Goal: Task Accomplishment & Management: Manage account settings

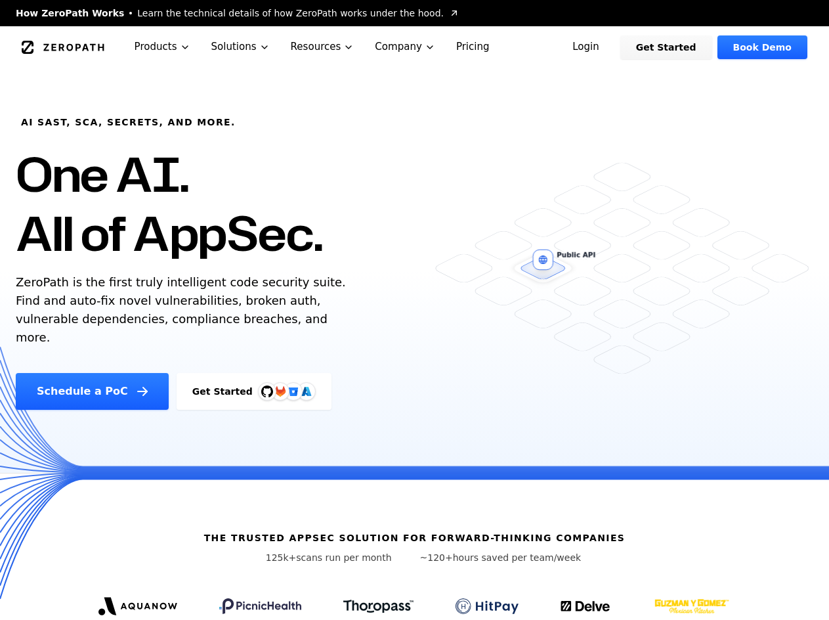
click at [607, 45] on link "Login" at bounding box center [586, 47] width 58 height 24
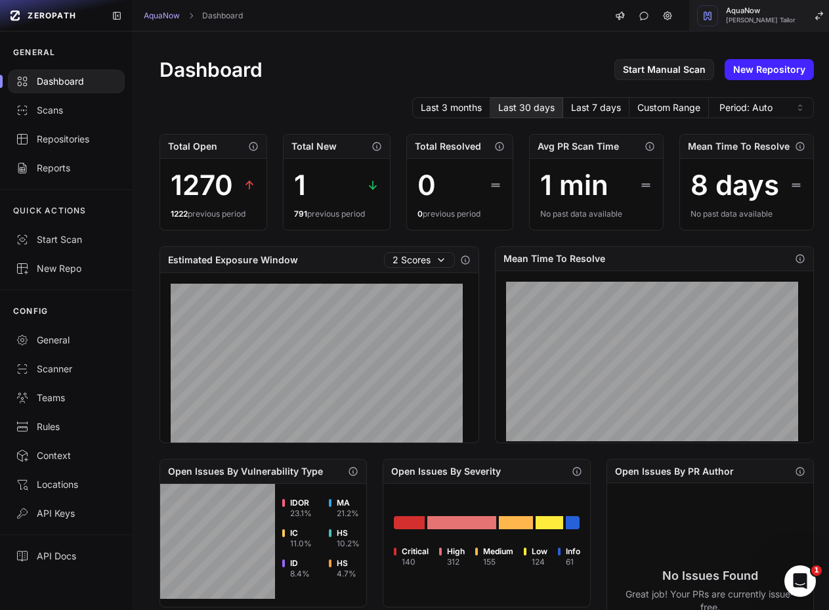
click at [718, 22] on div "button" at bounding box center [707, 15] width 21 height 21
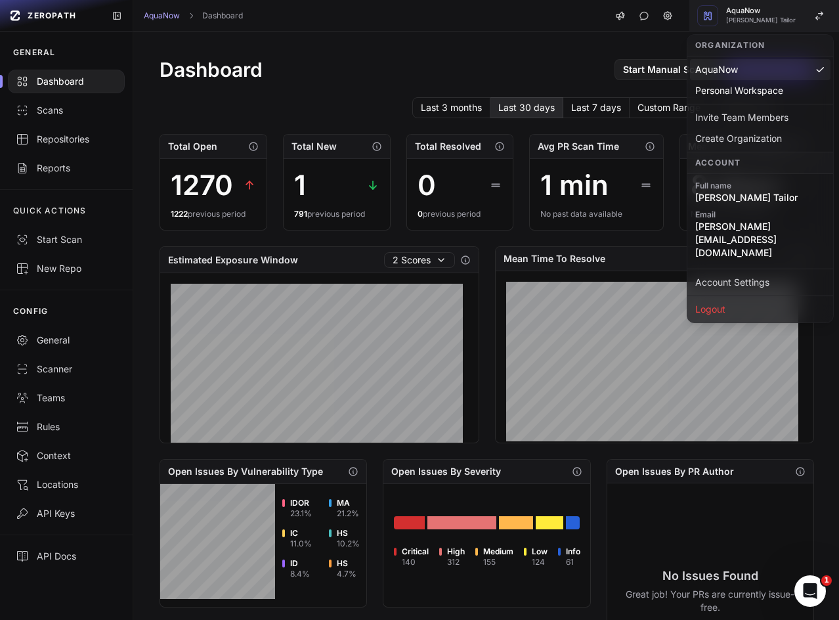
click at [718, 22] on div "button" at bounding box center [707, 15] width 21 height 21
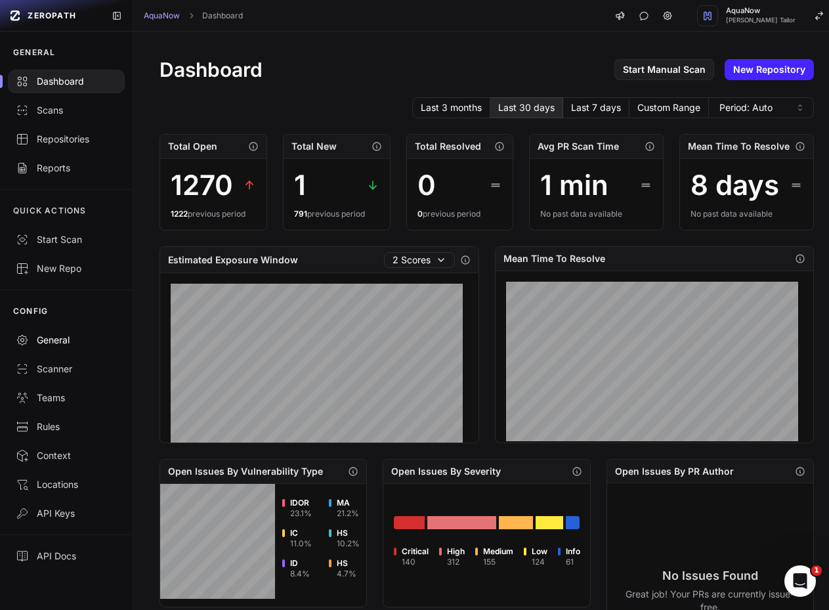
click at [73, 342] on div "General" at bounding box center [66, 339] width 101 height 13
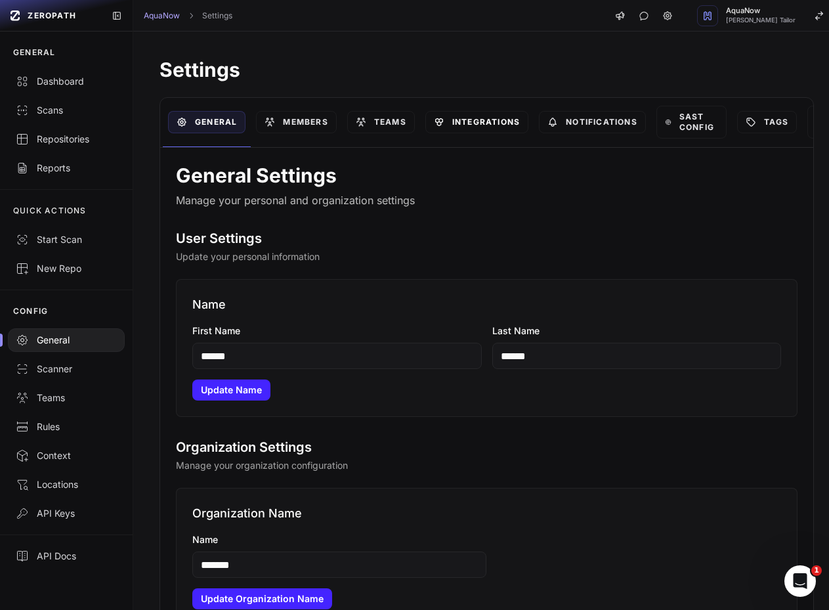
click at [494, 114] on link "Integrations" at bounding box center [476, 122] width 103 height 22
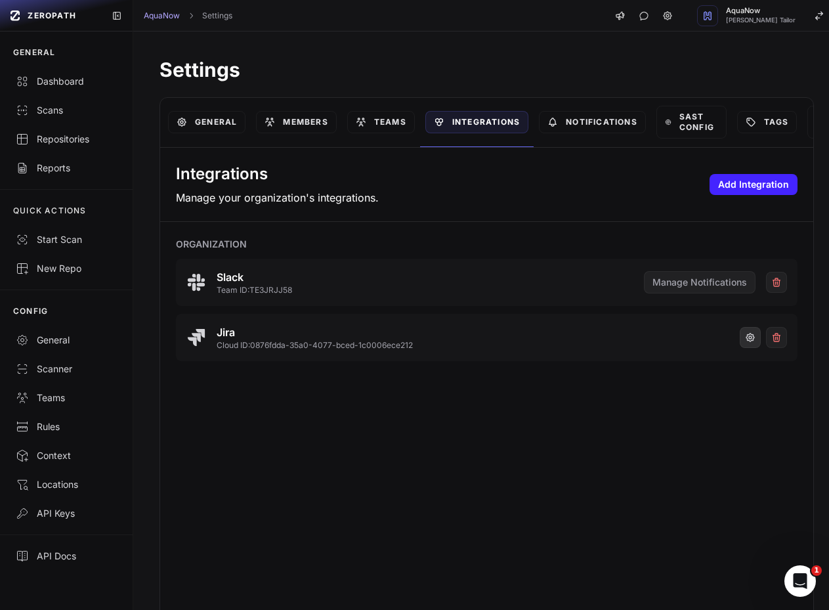
click at [745, 341] on icon "button" at bounding box center [750, 337] width 11 height 11
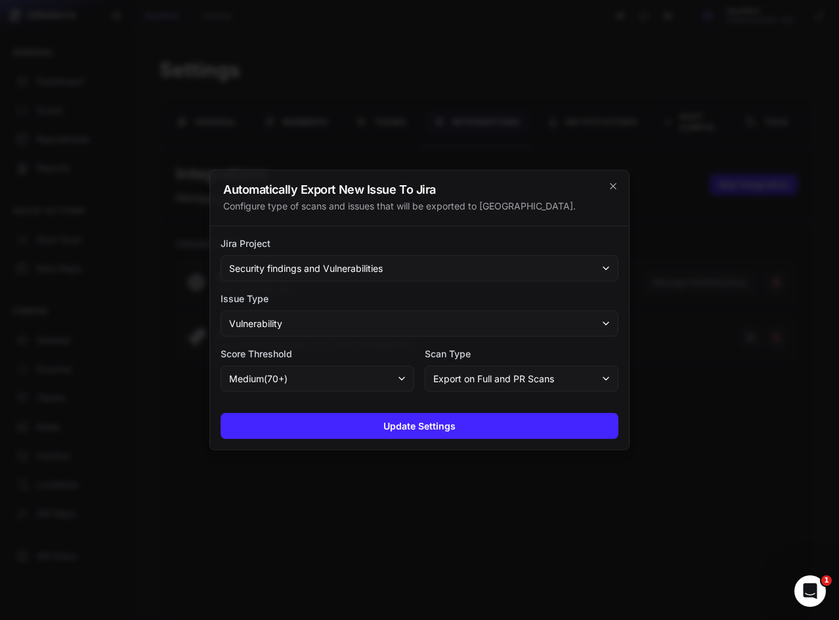
click at [382, 201] on div "Configure type of scans and issues that will be exported to Jira." at bounding box center [419, 206] width 393 height 13
click at [208, 95] on div at bounding box center [419, 310] width 839 height 620
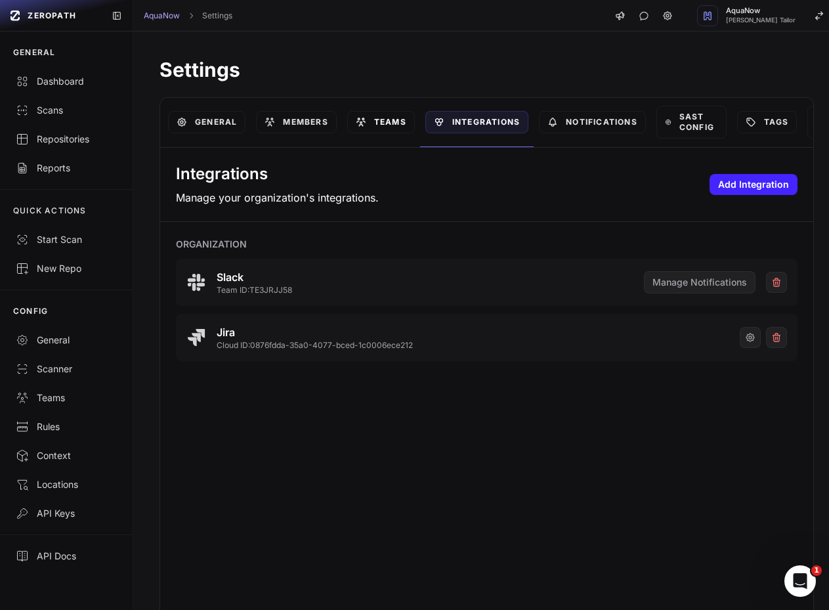
click at [396, 121] on link "Teams" at bounding box center [381, 122] width 68 height 22
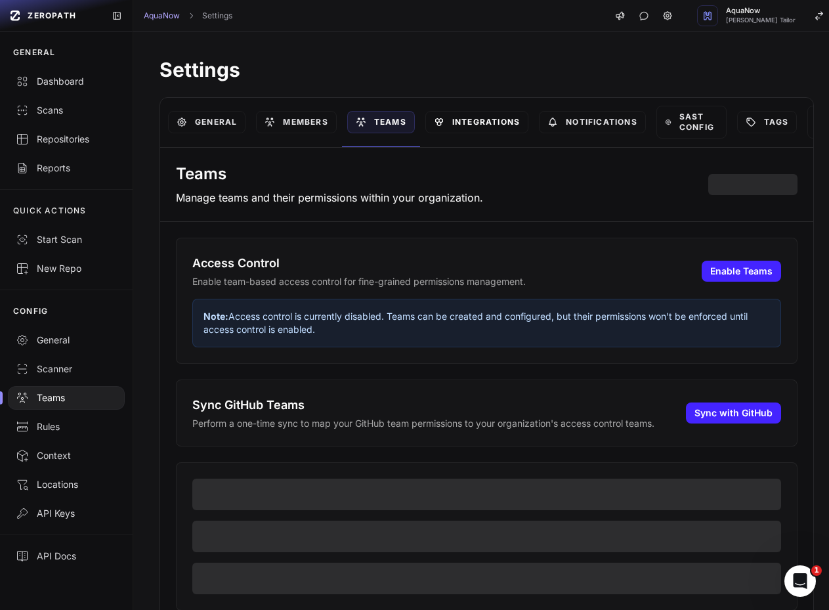
click at [447, 120] on link "Integrations" at bounding box center [476, 122] width 103 height 22
